Goal: Task Accomplishment & Management: Manage account settings

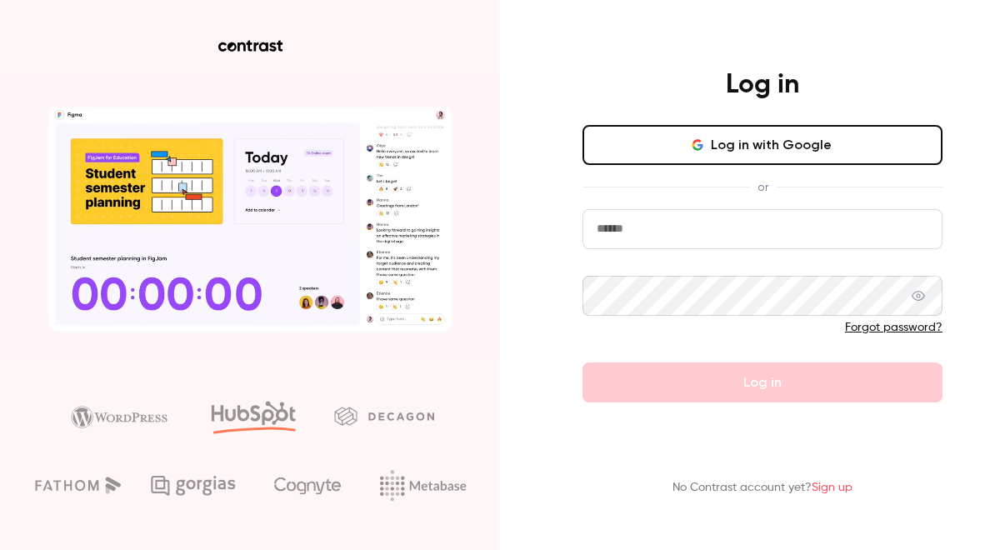
click at [835, 210] on input "email" at bounding box center [763, 229] width 360 height 40
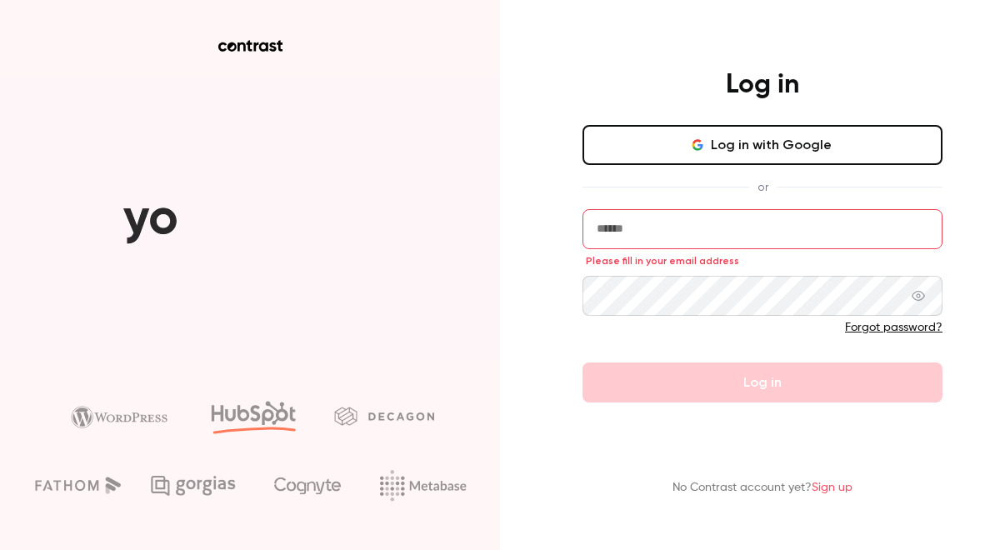
click at [796, 152] on button "Log in with Google" at bounding box center [763, 145] width 360 height 40
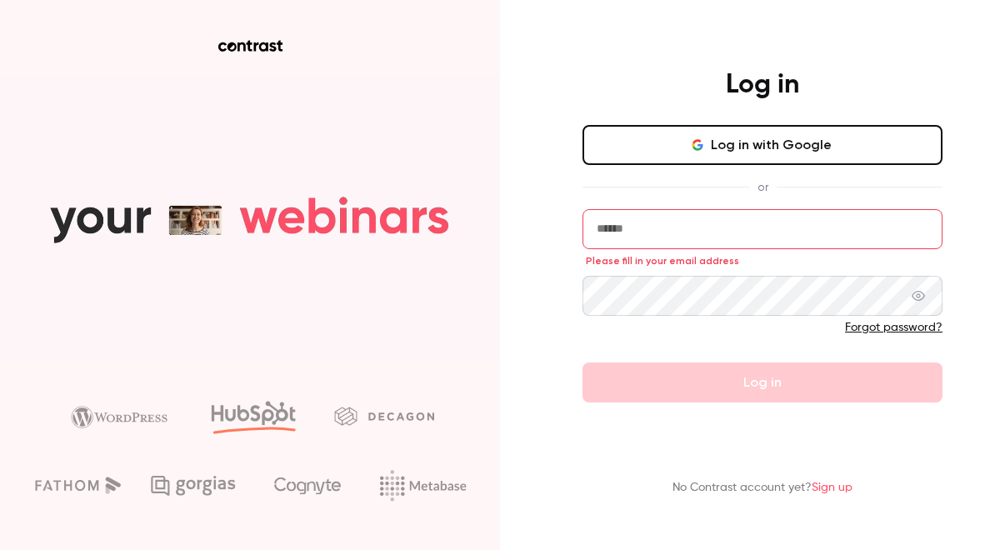
click at [693, 151] on icon "button" at bounding box center [697, 144] width 13 height 13
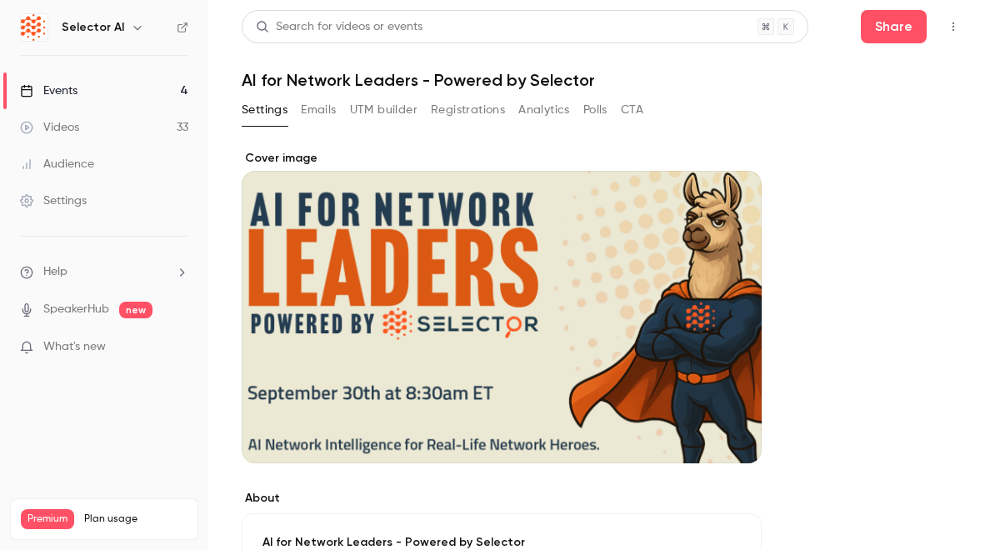
click at [135, 83] on link "Events 4" at bounding box center [104, 91] width 208 height 37
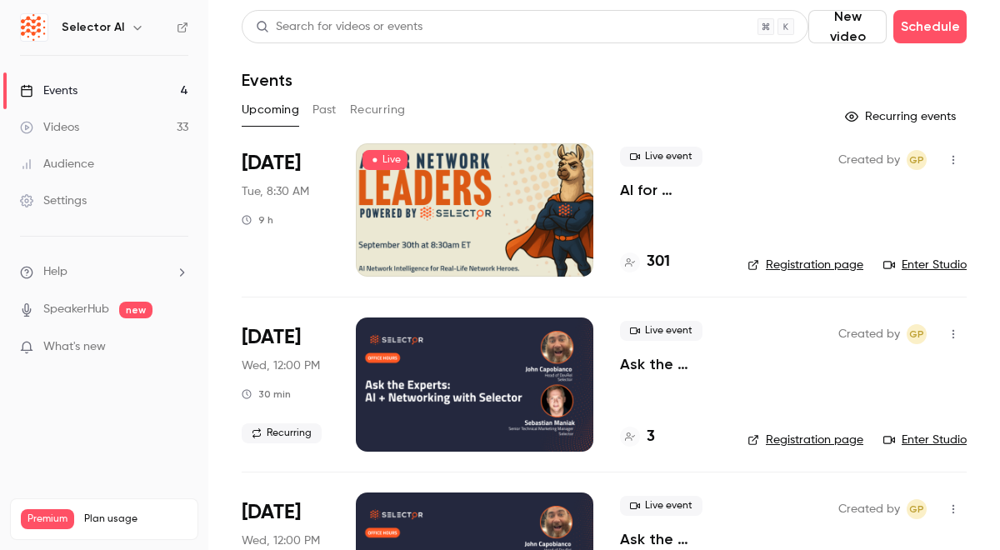
click at [920, 260] on link "Enter Studio" at bounding box center [925, 265] width 83 height 17
click at [373, 157] on icon at bounding box center [374, 160] width 10 height 10
click at [399, 179] on div at bounding box center [475, 209] width 238 height 133
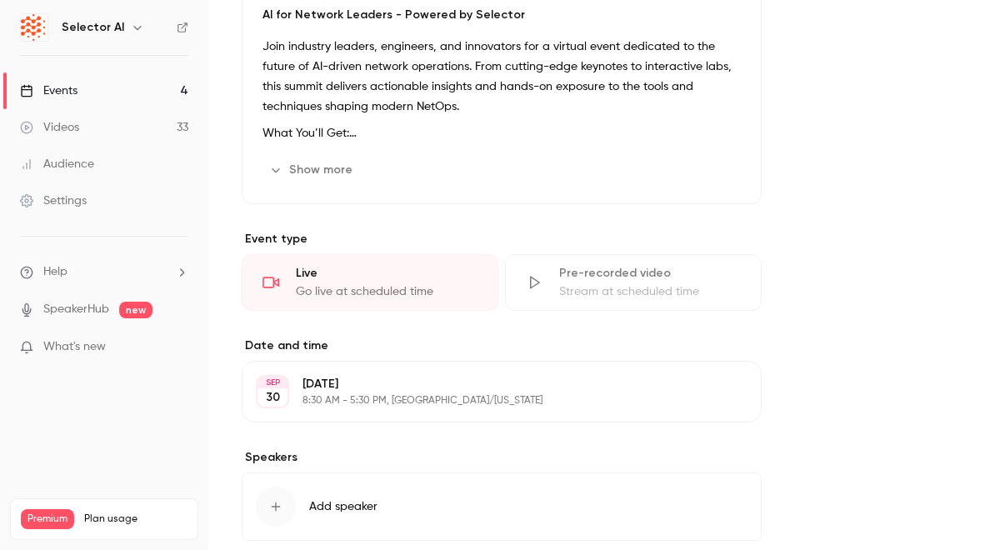
scroll to position [548, 0]
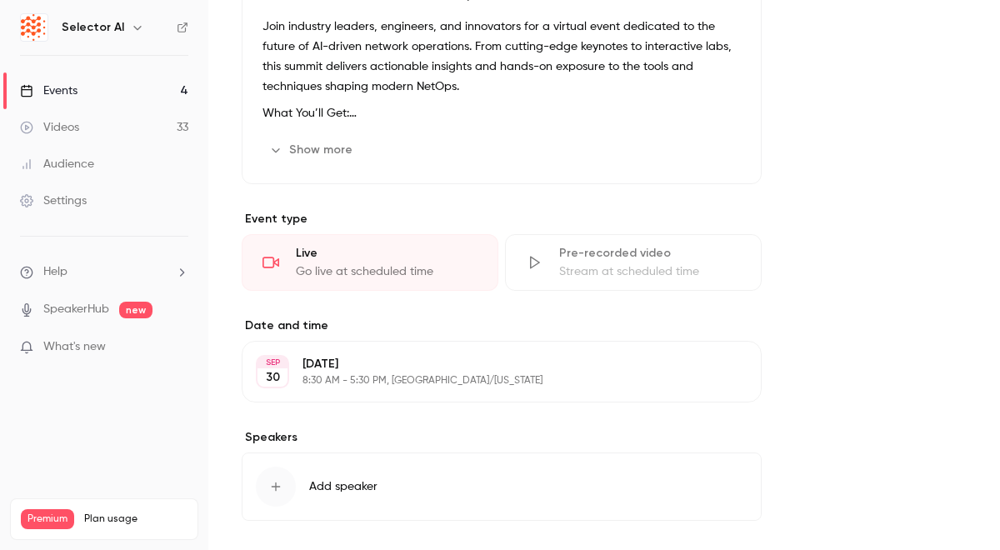
click at [357, 263] on div "Go live at scheduled time" at bounding box center [387, 271] width 182 height 17
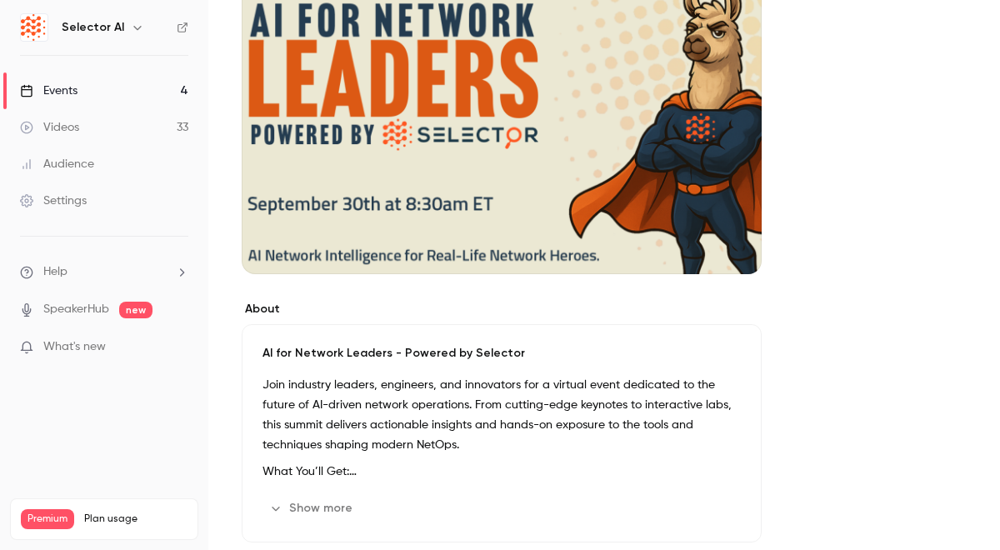
scroll to position [0, 0]
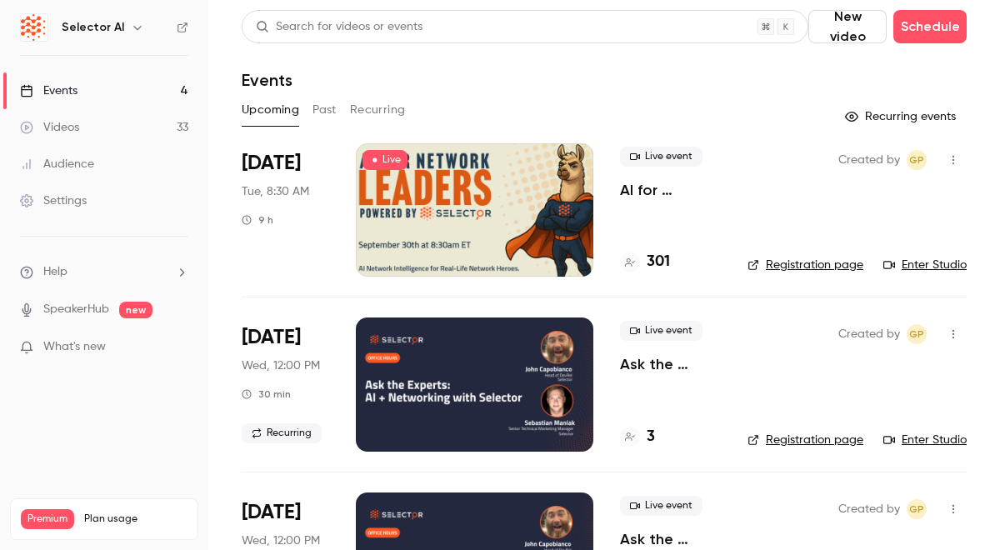
click at [883, 230] on div "Created by GP Registration page Enter Studio" at bounding box center [857, 209] width 219 height 133
click at [958, 163] on icon "button" at bounding box center [953, 160] width 13 height 12
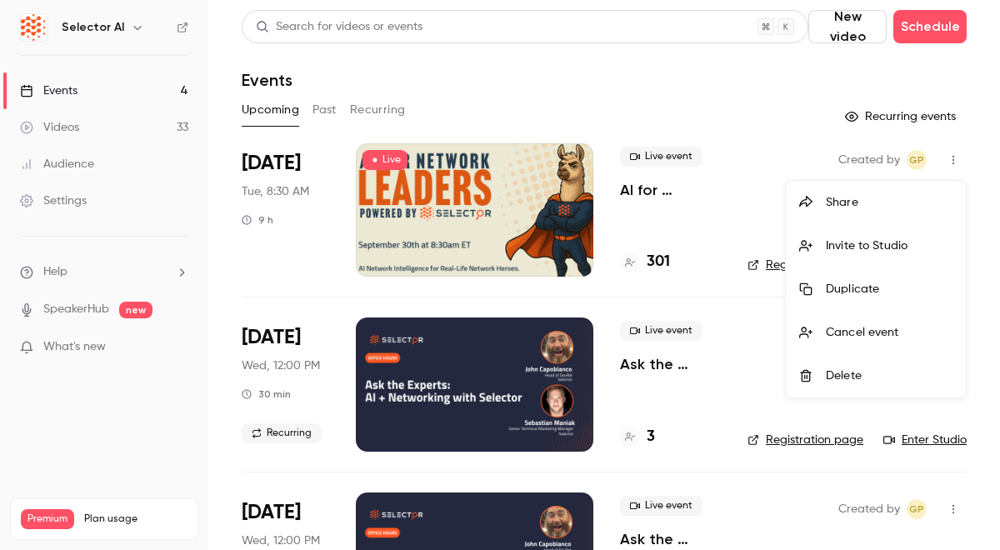
click at [724, 128] on div at bounding box center [500, 275] width 1000 height 550
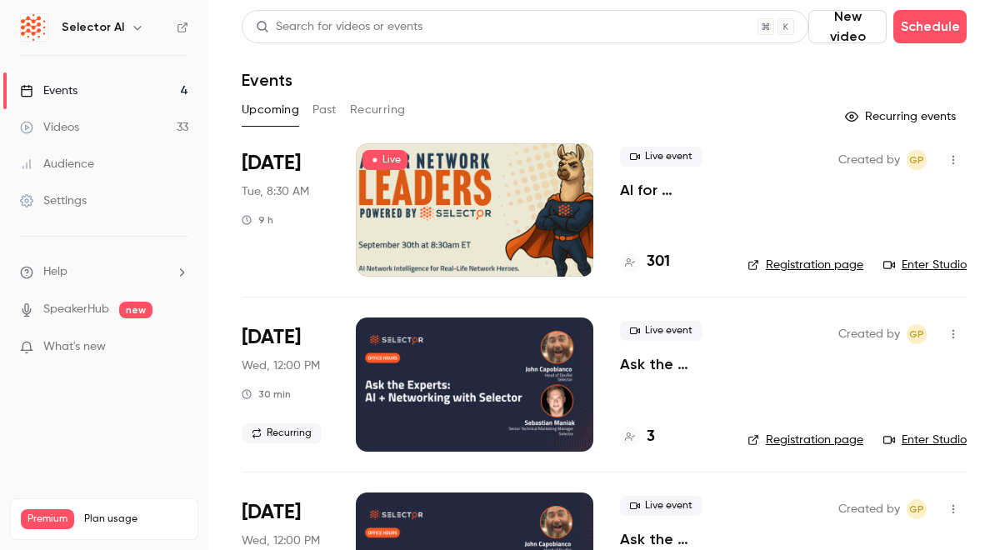
click at [685, 201] on div "Live event AI for Network Leaders - Powered by Selector 301" at bounding box center [670, 209] width 101 height 133
click at [675, 194] on p "AI for Network Leaders - Powered by Selector" at bounding box center [670, 190] width 101 height 20
click at [389, 163] on span "Live" at bounding box center [385, 160] width 45 height 20
click at [387, 193] on div at bounding box center [475, 209] width 238 height 133
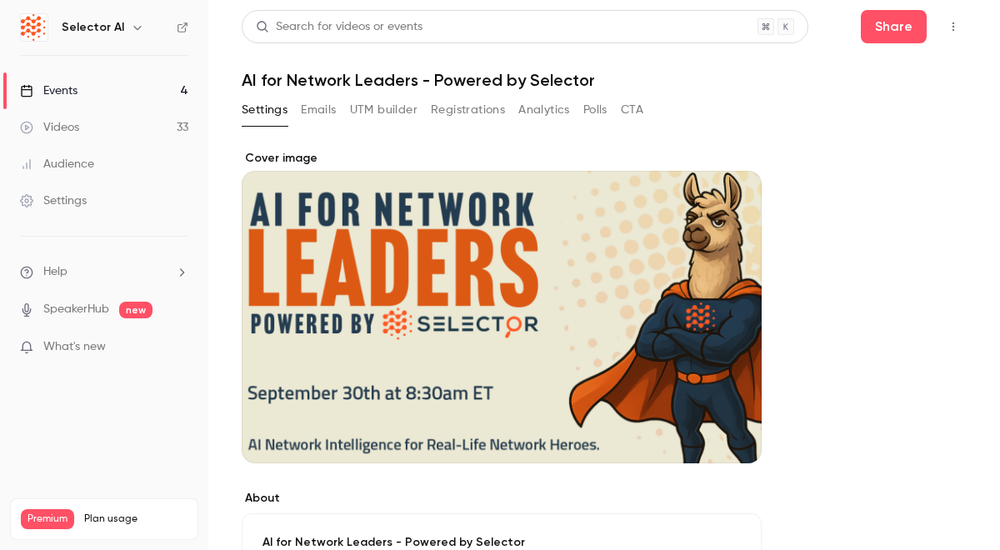
click at [328, 115] on button "Emails" at bounding box center [318, 110] width 35 height 27
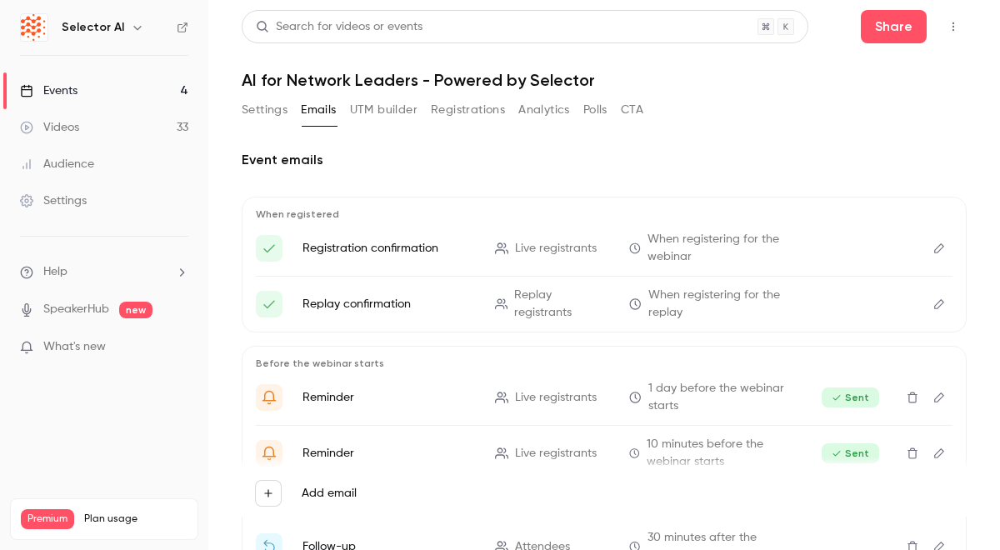
click at [396, 107] on button "UTM builder" at bounding box center [384, 110] width 68 height 27
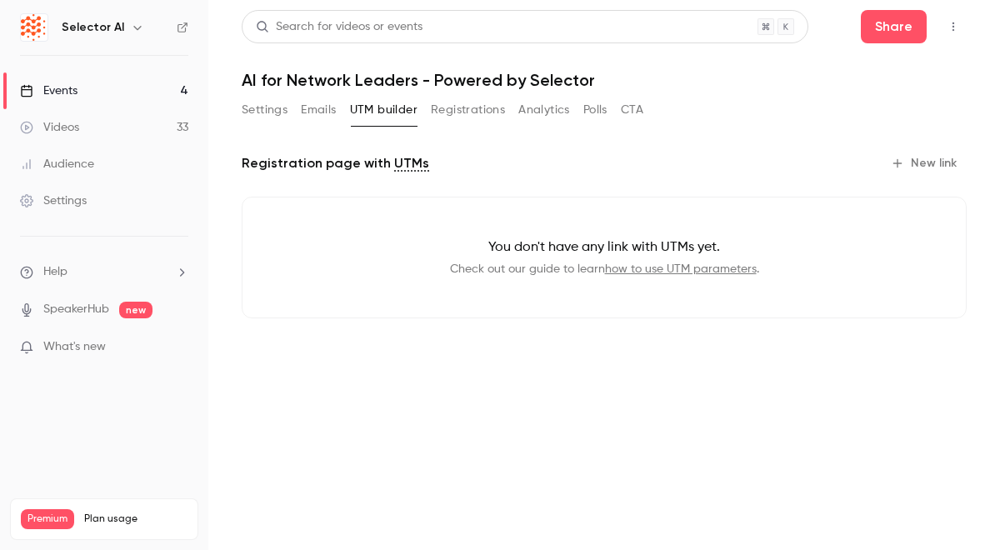
click at [471, 115] on button "Registrations" at bounding box center [468, 110] width 74 height 27
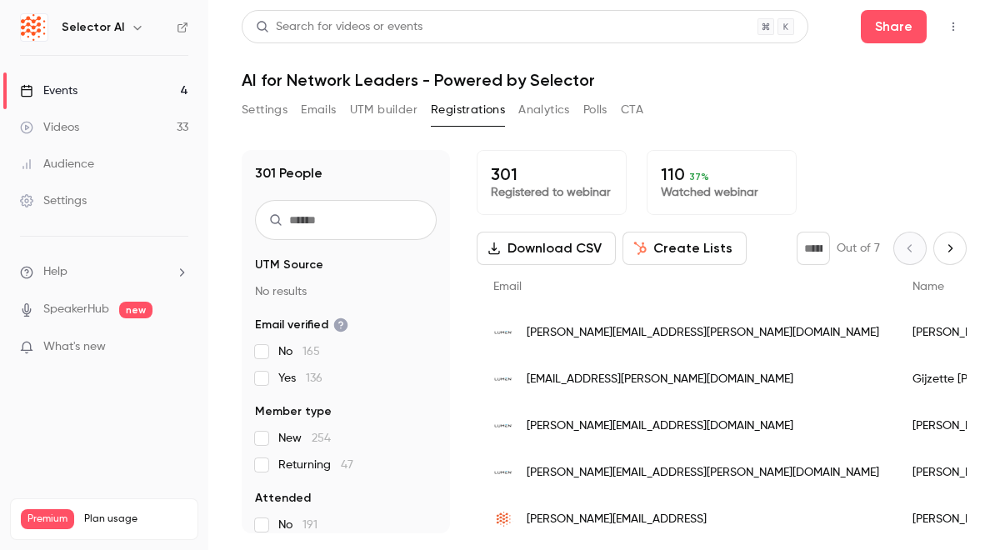
click at [534, 113] on button "Analytics" at bounding box center [545, 110] width 52 height 27
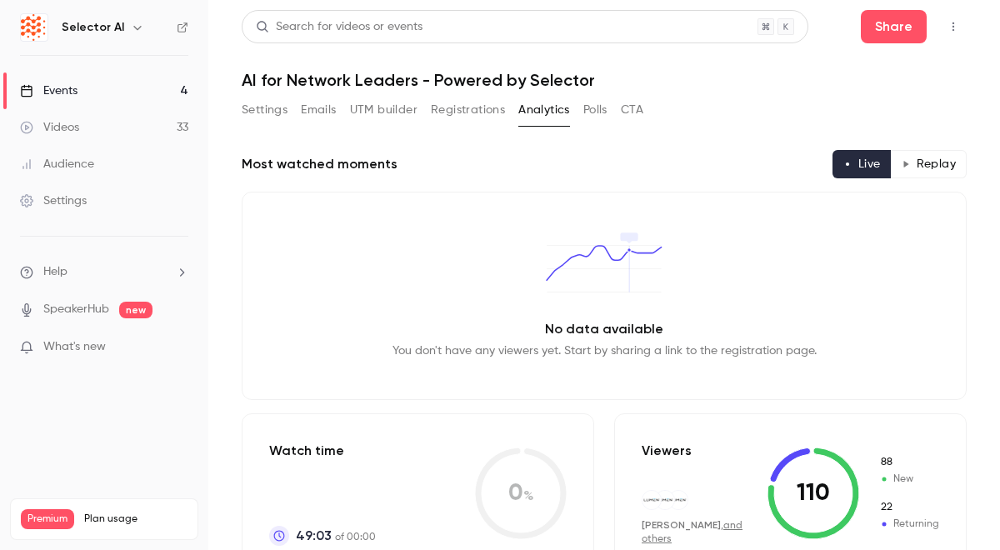
click at [592, 115] on button "Polls" at bounding box center [596, 110] width 24 height 27
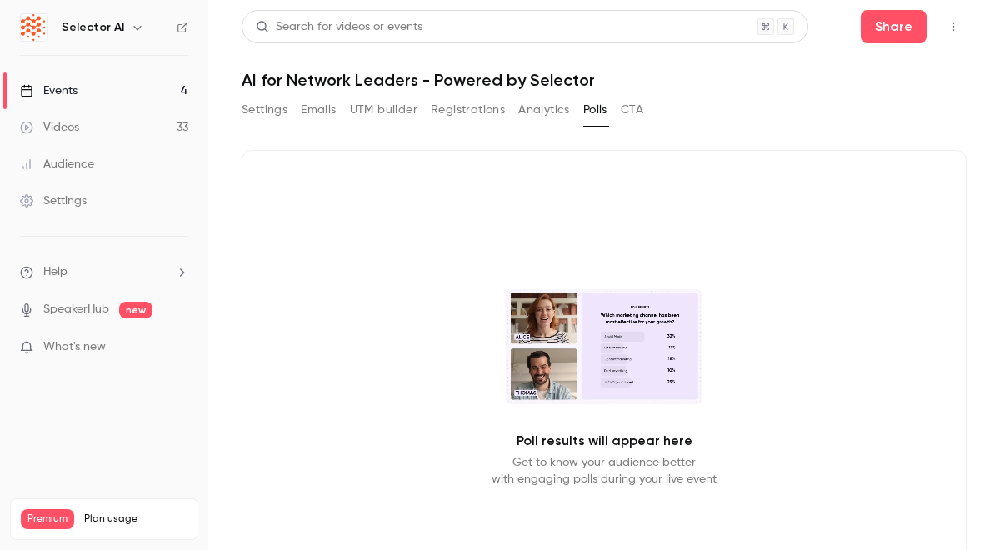
click at [630, 113] on button "CTA" at bounding box center [632, 110] width 23 height 27
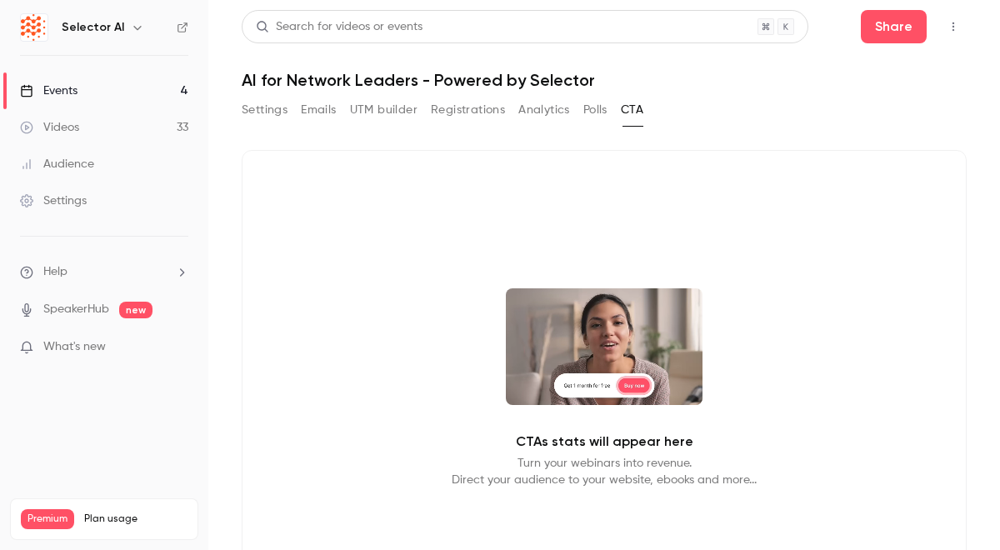
click at [273, 108] on button "Settings" at bounding box center [265, 110] width 46 height 27
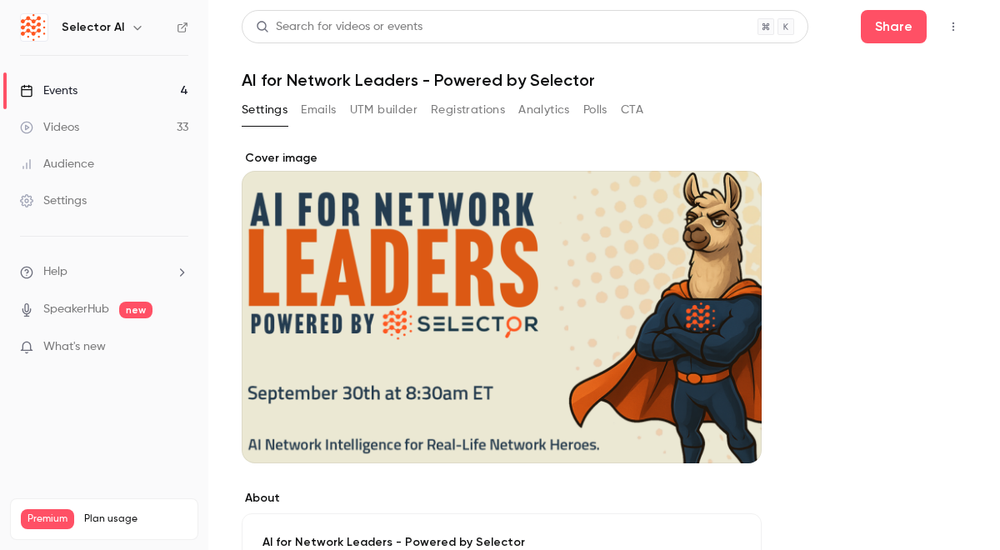
scroll to position [622, 0]
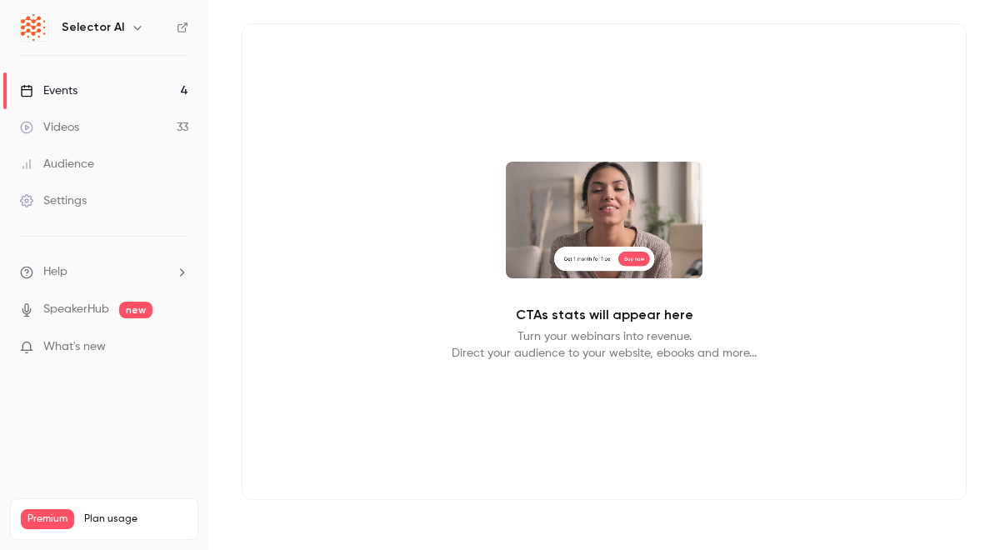
scroll to position [127, 0]
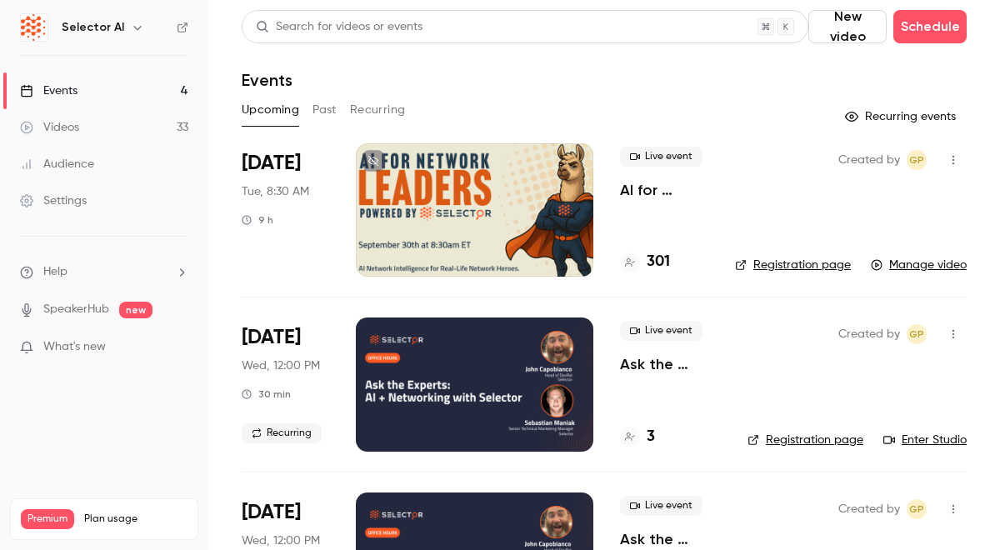
click at [945, 271] on link "Manage video" at bounding box center [919, 265] width 96 height 17
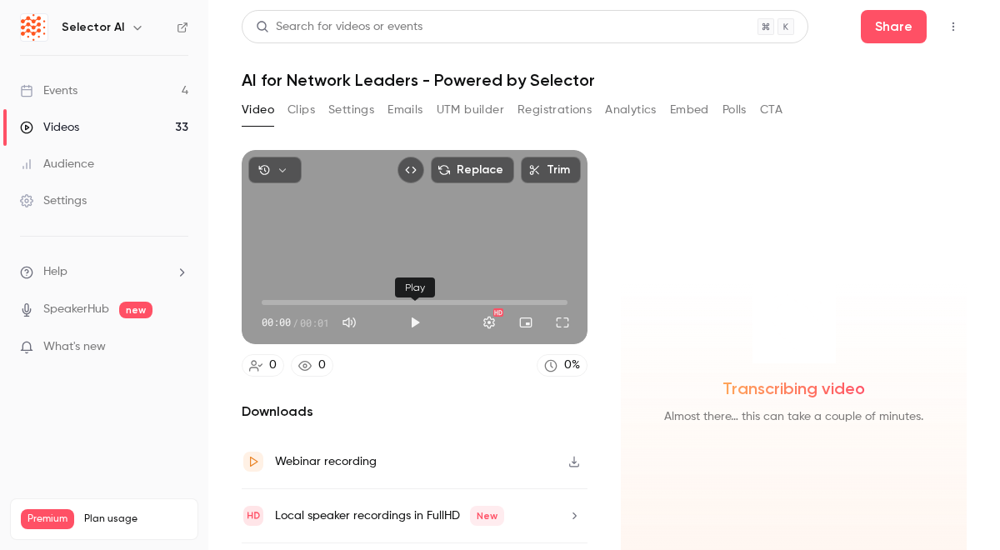
click at [416, 329] on button "Play" at bounding box center [415, 322] width 33 height 33
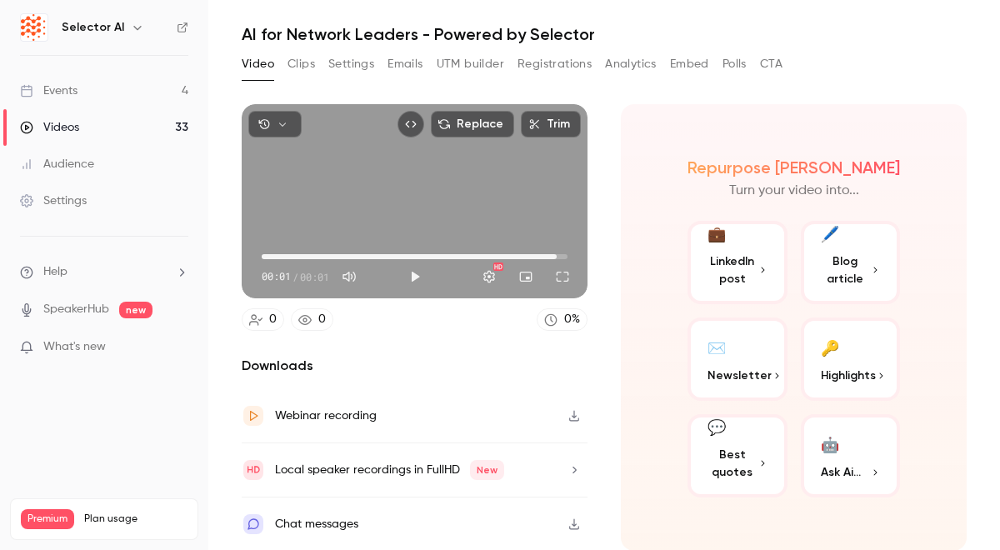
scroll to position [47, 0]
type input "***"
click at [366, 73] on button "Settings" at bounding box center [351, 63] width 46 height 27
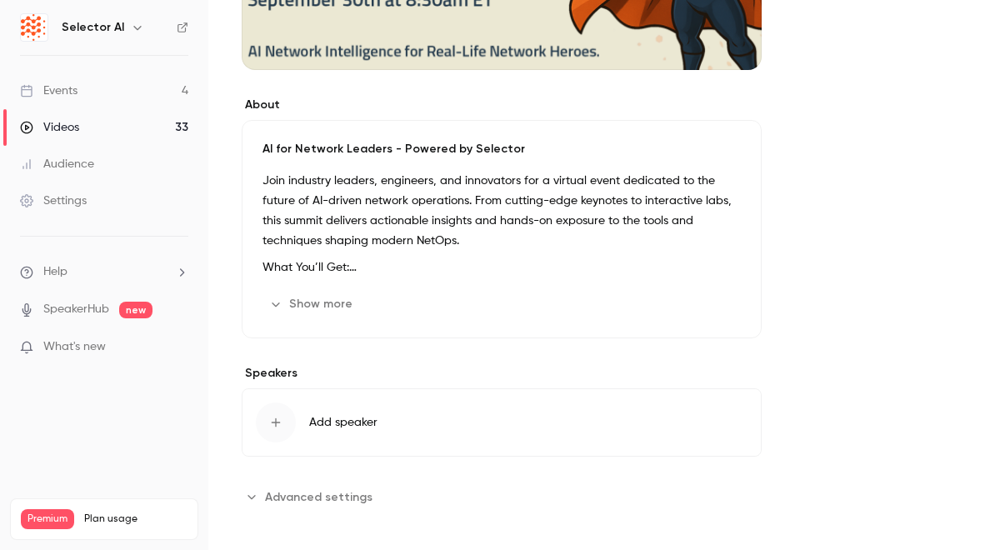
scroll to position [326, 0]
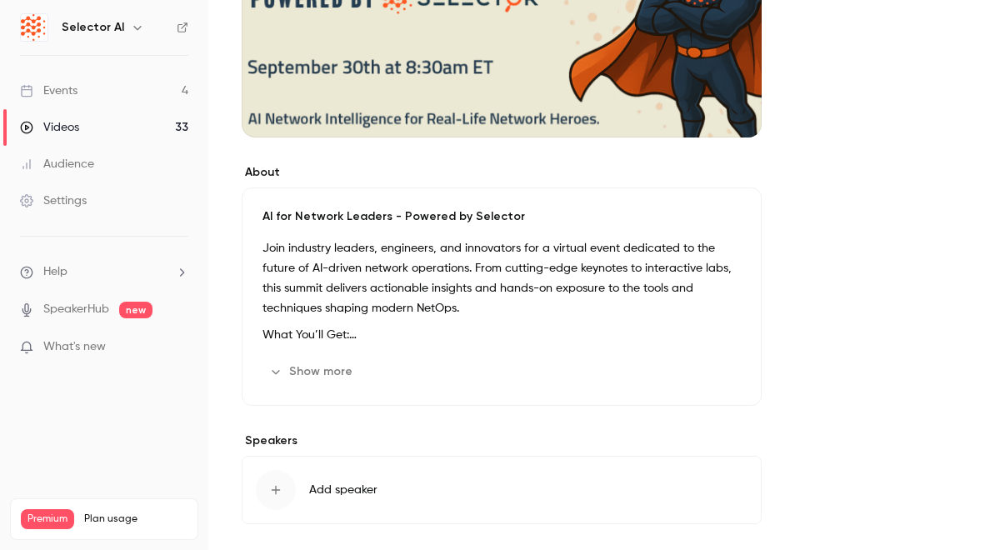
click at [129, 222] on ul "Events 4 Videos 33 Audience Settings" at bounding box center [104, 146] width 208 height 180
click at [105, 209] on link "Settings" at bounding box center [104, 201] width 208 height 37
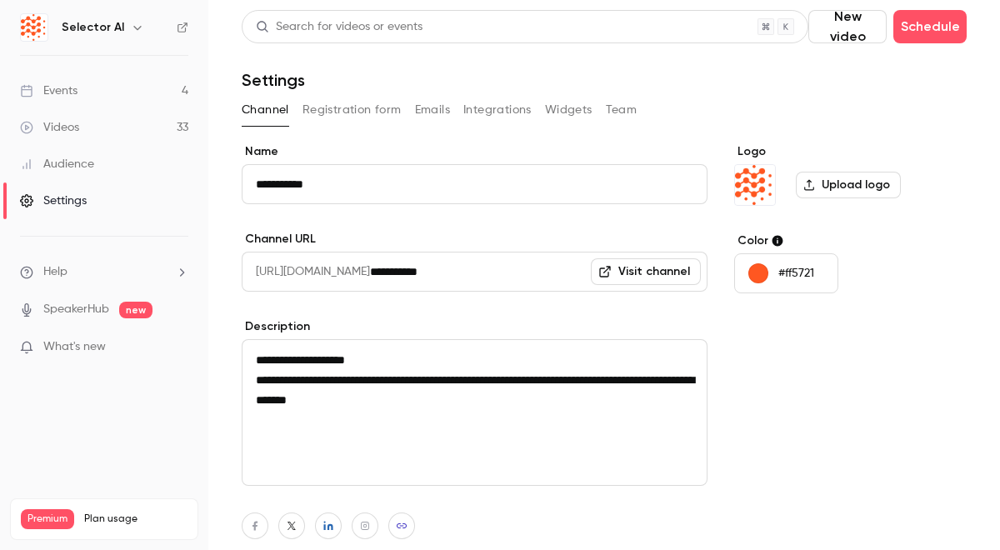
click at [143, 86] on link "Events 4" at bounding box center [104, 91] width 208 height 37
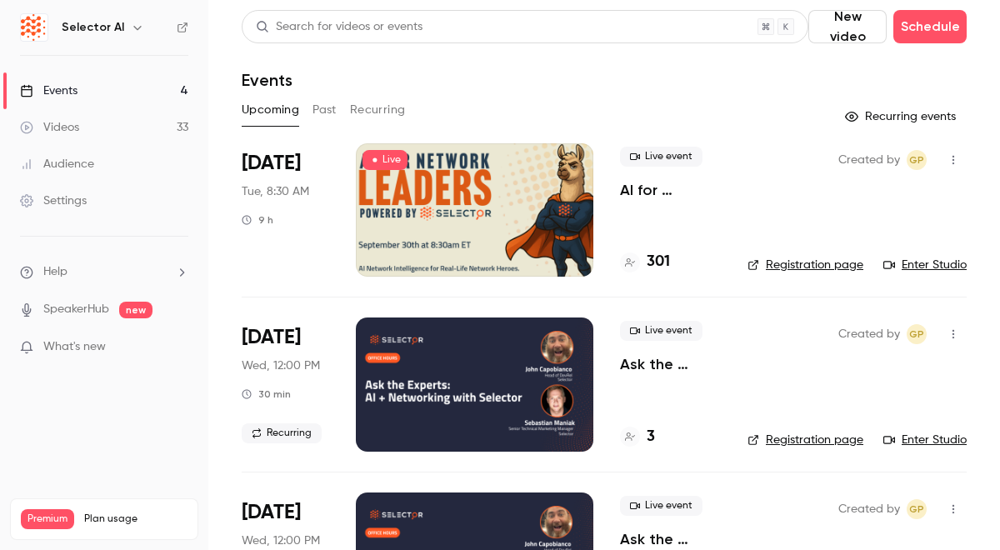
click at [953, 269] on link "Enter Studio" at bounding box center [925, 265] width 83 height 17
click at [284, 173] on span "[DATE]" at bounding box center [271, 163] width 59 height 27
click at [682, 185] on p "AI for Network Leaders - Powered by Selector" at bounding box center [670, 190] width 101 height 20
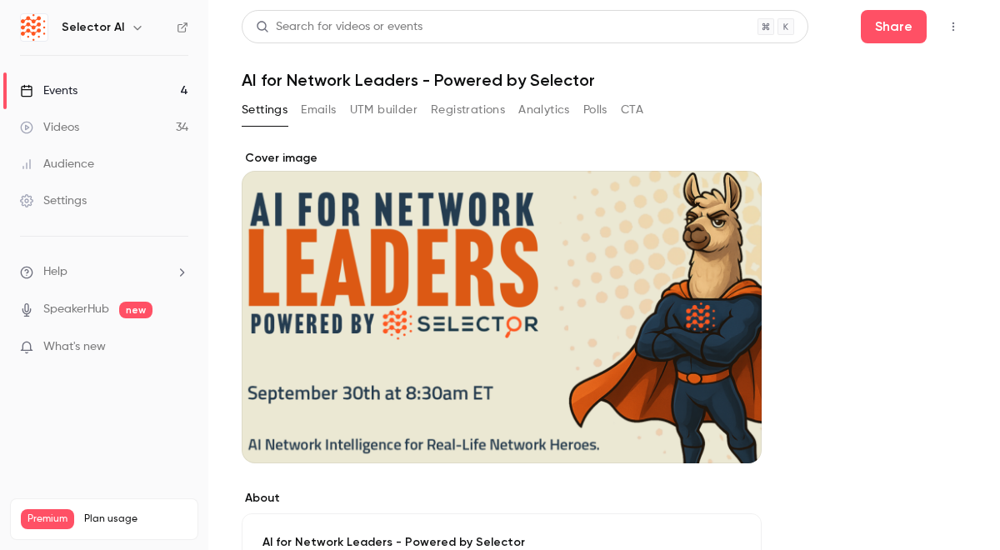
click at [404, 118] on button "UTM builder" at bounding box center [384, 110] width 68 height 27
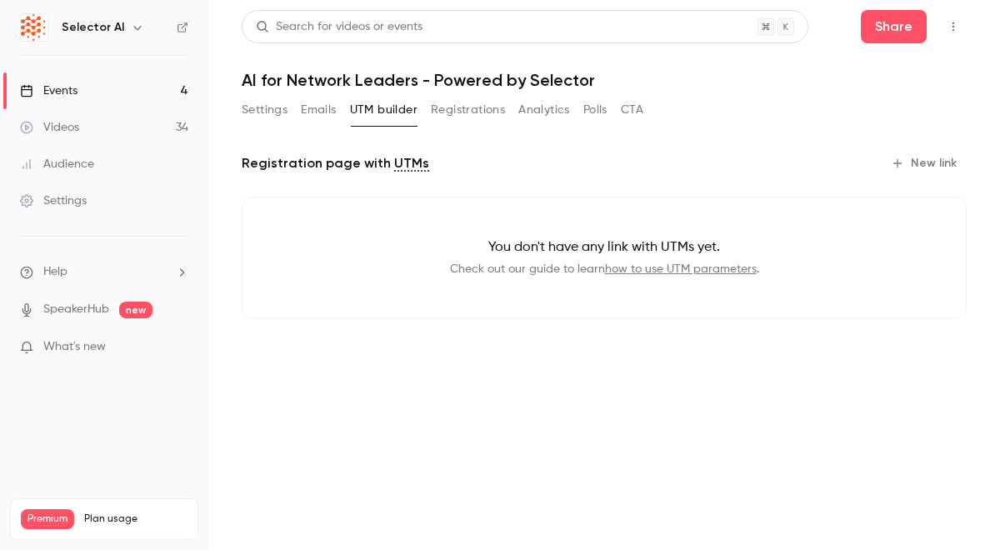
click at [311, 112] on button "Emails" at bounding box center [318, 110] width 35 height 27
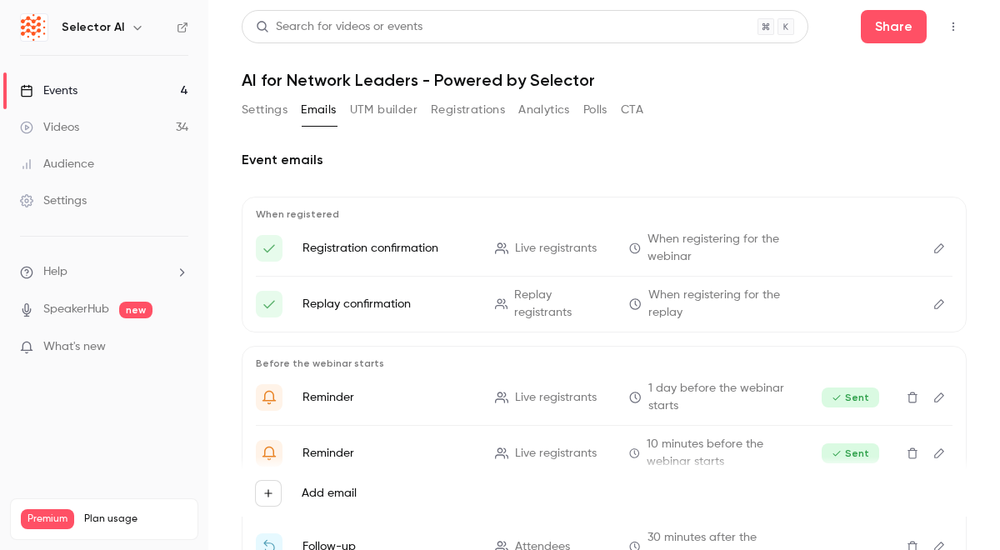
click at [249, 104] on button "Settings" at bounding box center [265, 110] width 46 height 27
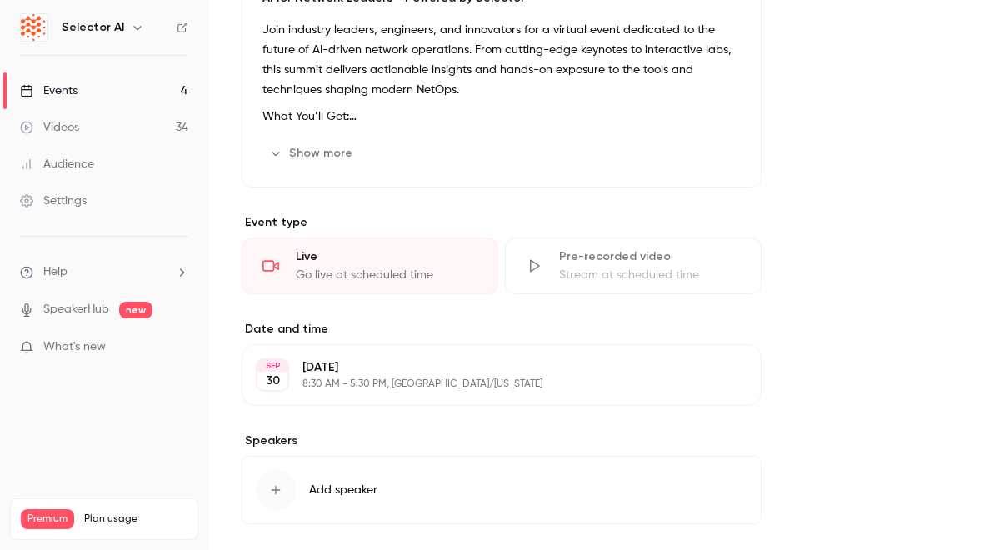
scroll to position [551, 0]
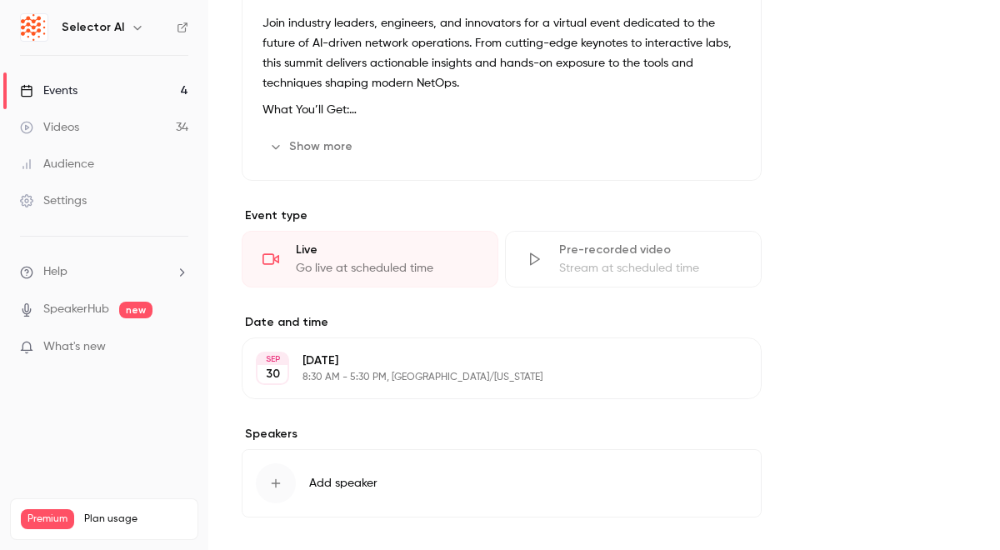
click at [375, 265] on div "Go live at scheduled time" at bounding box center [387, 268] width 182 height 17
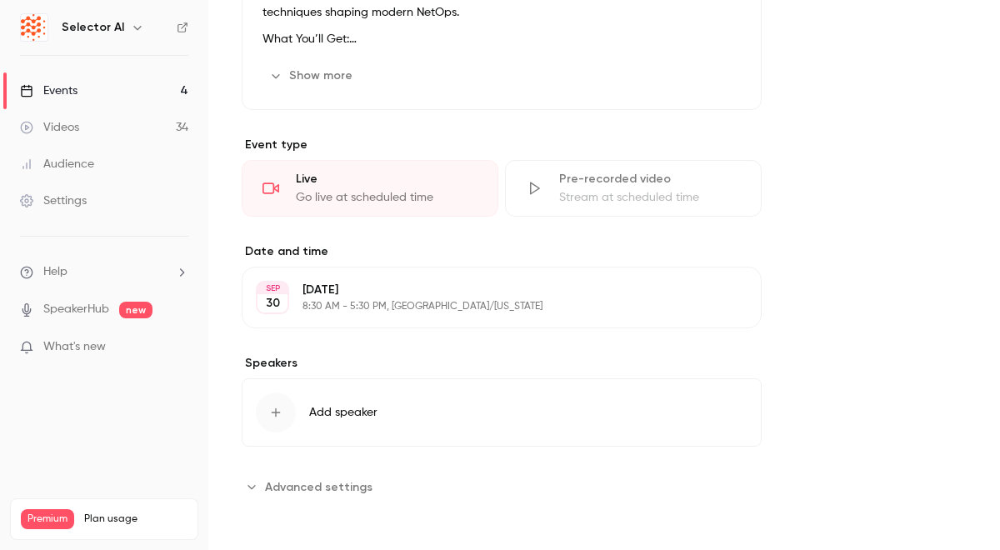
click at [313, 502] on div "About AI for Network Leaders - Powered by Selector Join industry leaders, engin…" at bounding box center [604, 34] width 725 height 1012
click at [311, 496] on button "Advanced settings" at bounding box center [312, 487] width 141 height 27
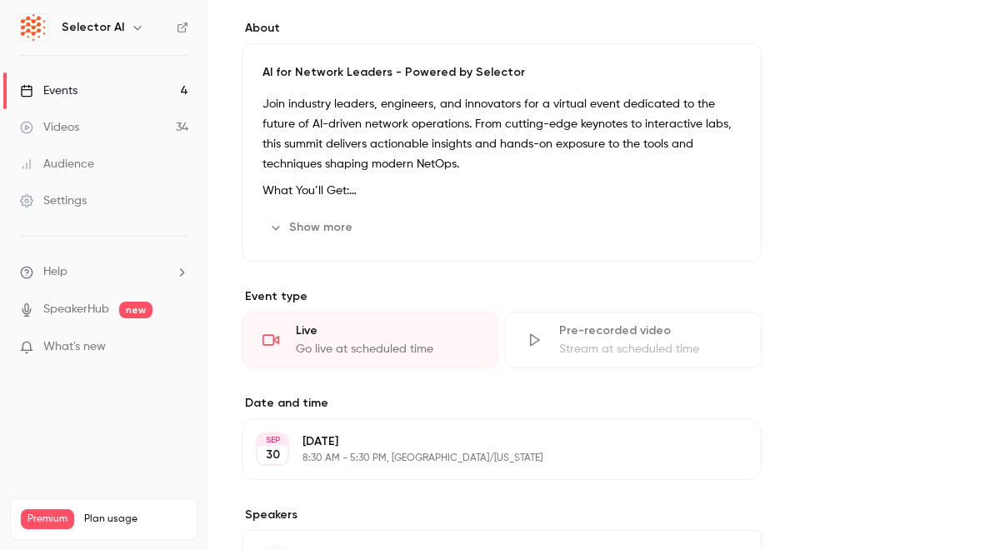
scroll to position [0, 0]
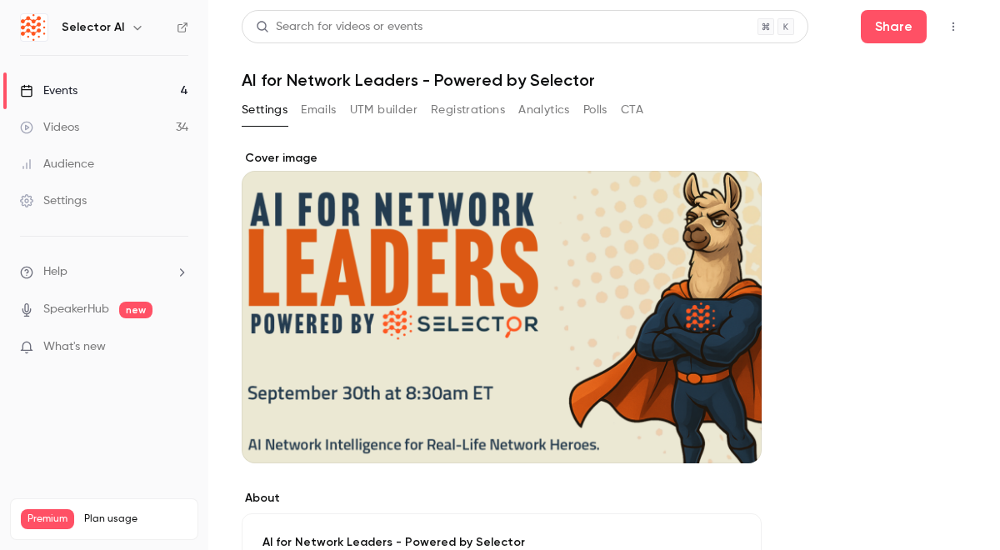
click at [634, 122] on button "CTA" at bounding box center [632, 110] width 23 height 27
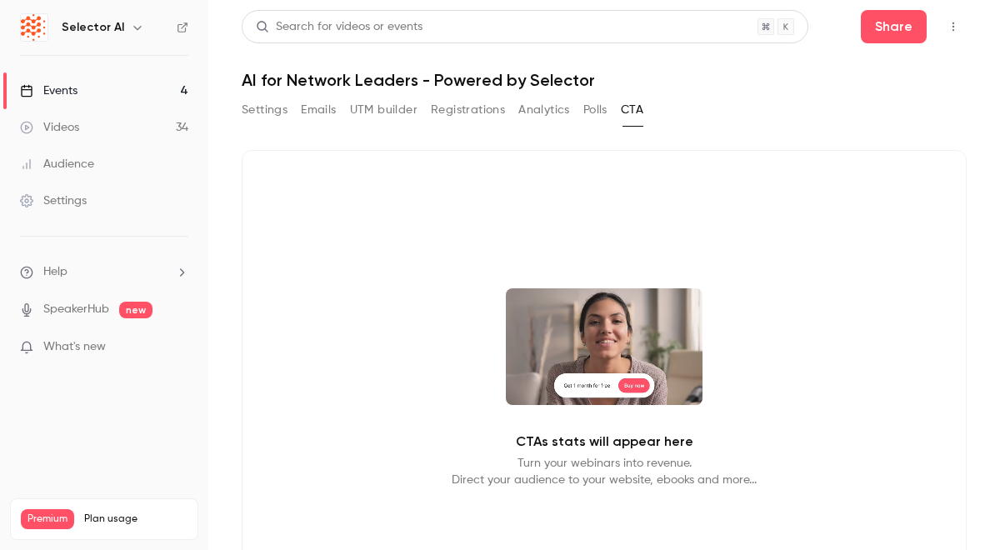
click at [602, 113] on button "Polls" at bounding box center [596, 110] width 24 height 27
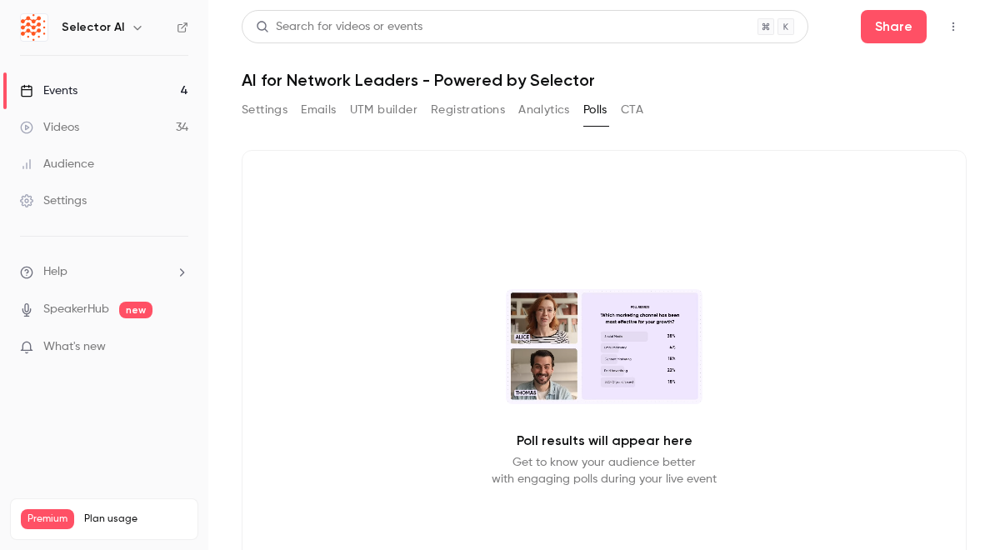
click at [566, 113] on button "Analytics" at bounding box center [545, 110] width 52 height 27
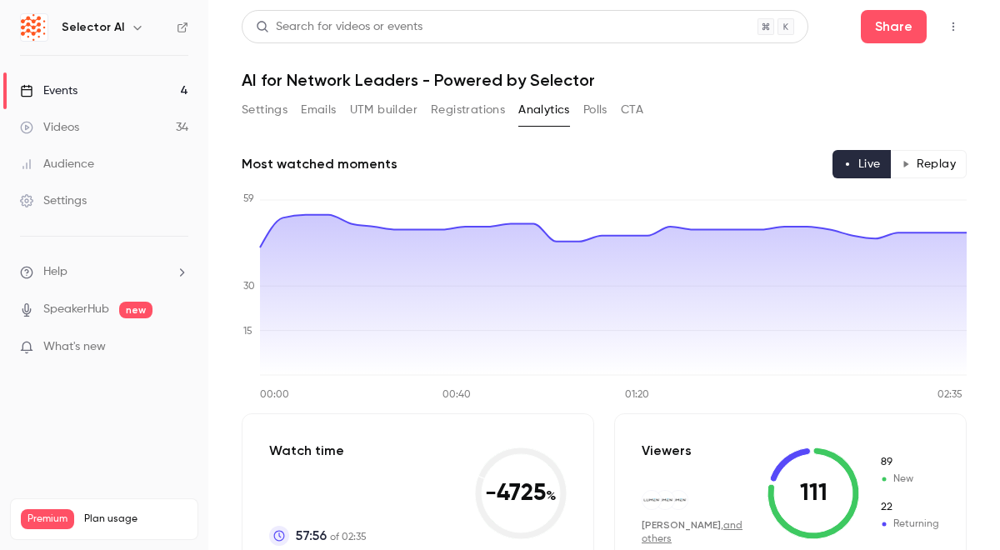
click at [462, 105] on button "Registrations" at bounding box center [468, 110] width 74 height 27
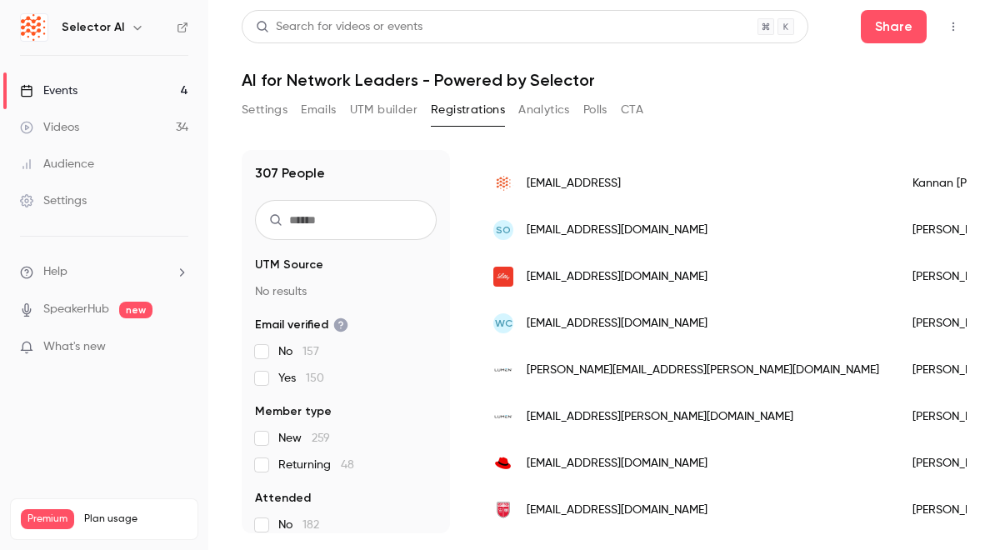
click at [394, 106] on button "UTM builder" at bounding box center [384, 110] width 68 height 27
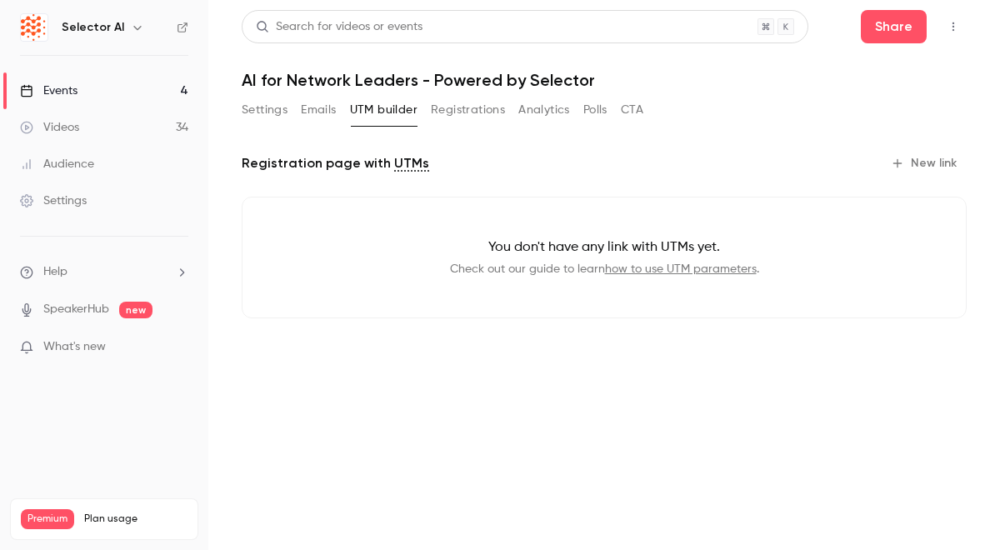
click at [316, 102] on button "Emails" at bounding box center [318, 110] width 35 height 27
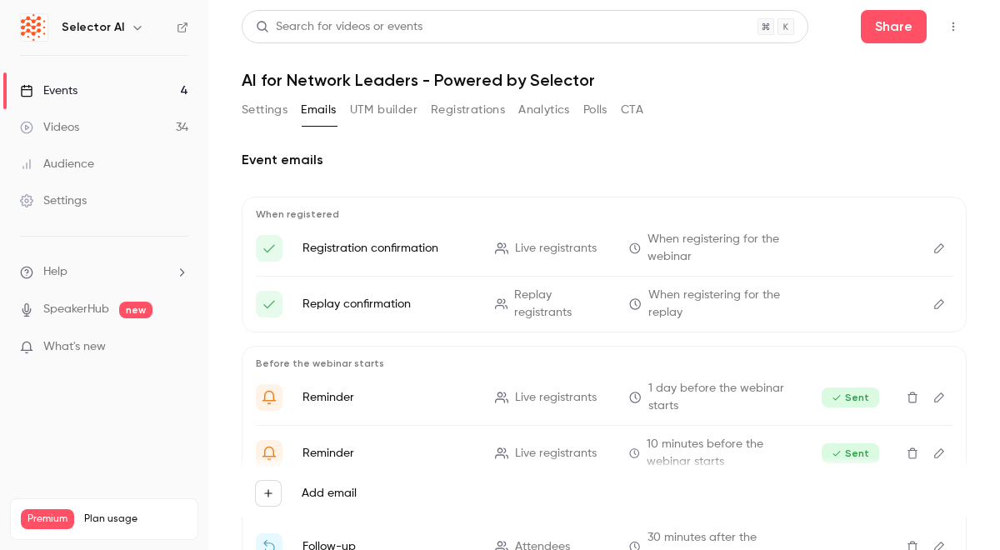
click at [278, 111] on button "Settings" at bounding box center [265, 110] width 46 height 27
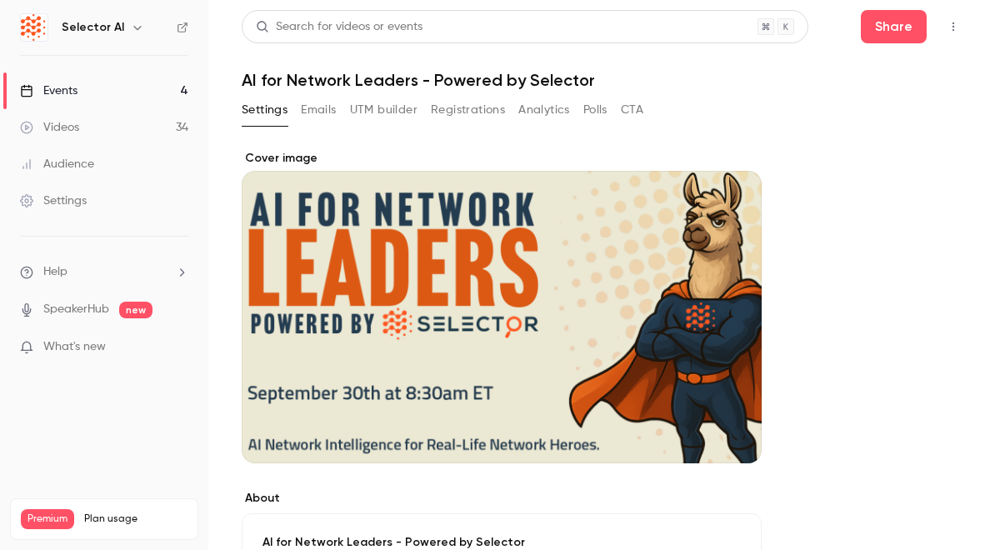
click at [136, 97] on link "Events 4" at bounding box center [104, 91] width 208 height 37
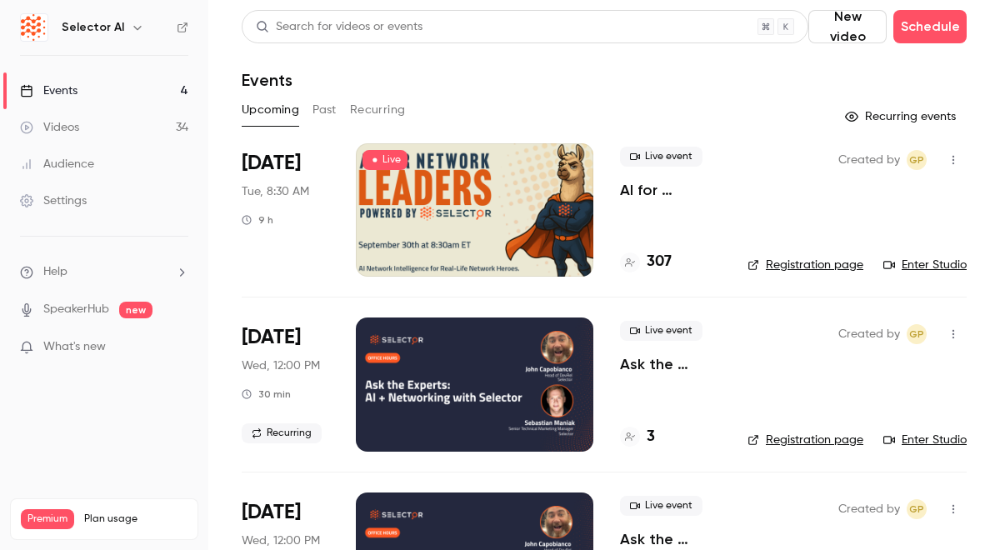
click at [123, 127] on link "Videos 34" at bounding box center [104, 127] width 208 height 37
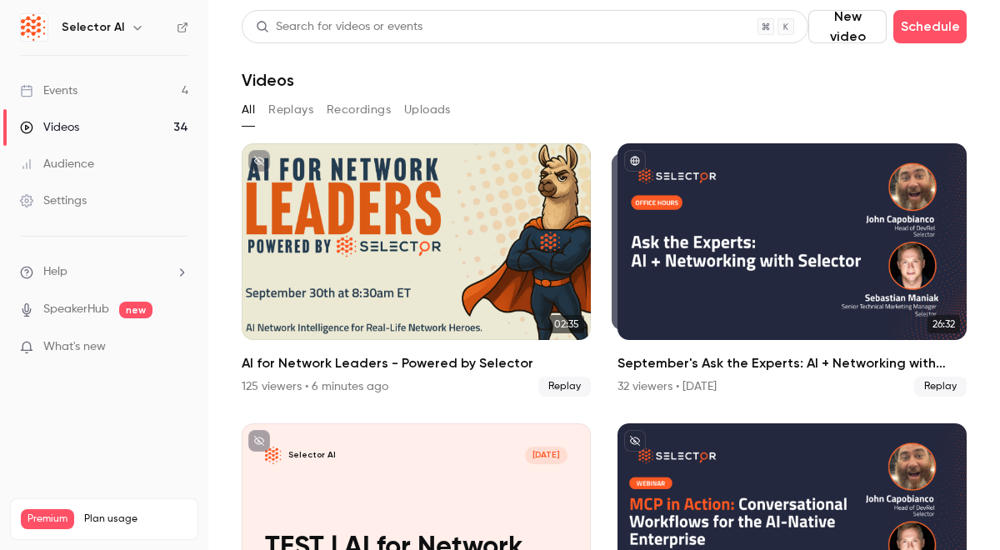
click at [348, 112] on button "Recordings" at bounding box center [359, 110] width 64 height 27
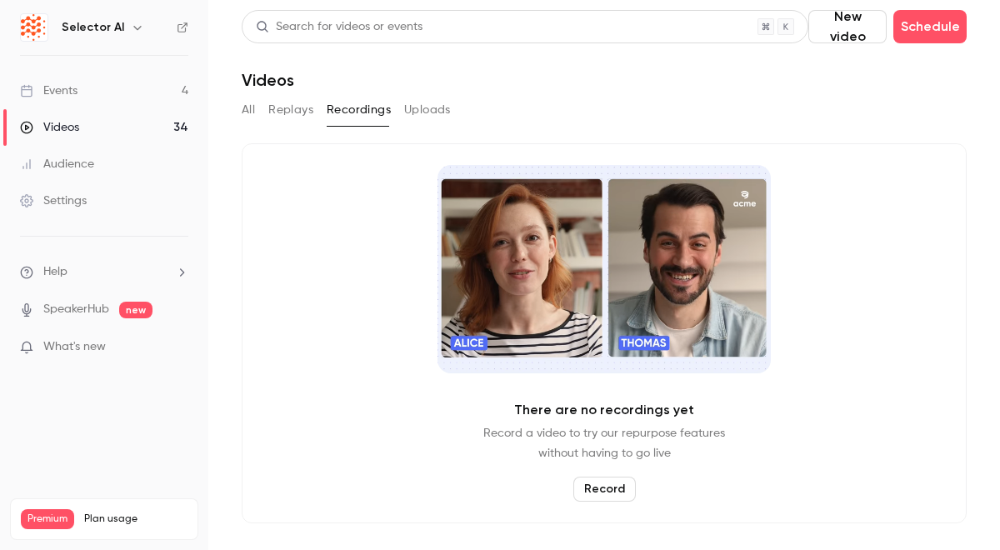
click at [313, 113] on button "Replays" at bounding box center [290, 110] width 45 height 27
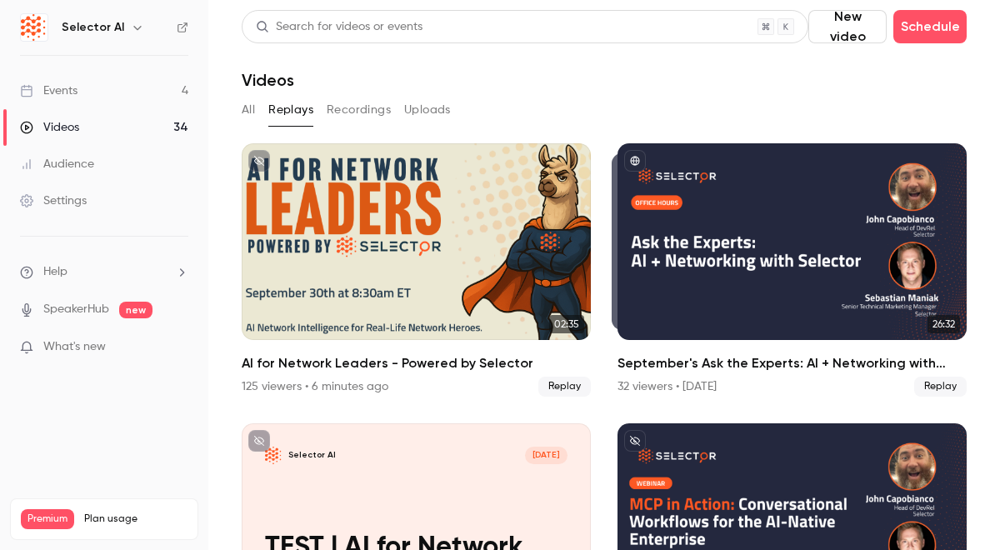
click at [248, 110] on button "All" at bounding box center [248, 110] width 13 height 27
click at [119, 98] on link "Events 4" at bounding box center [104, 91] width 208 height 37
